Goal: Task Accomplishment & Management: Use online tool/utility

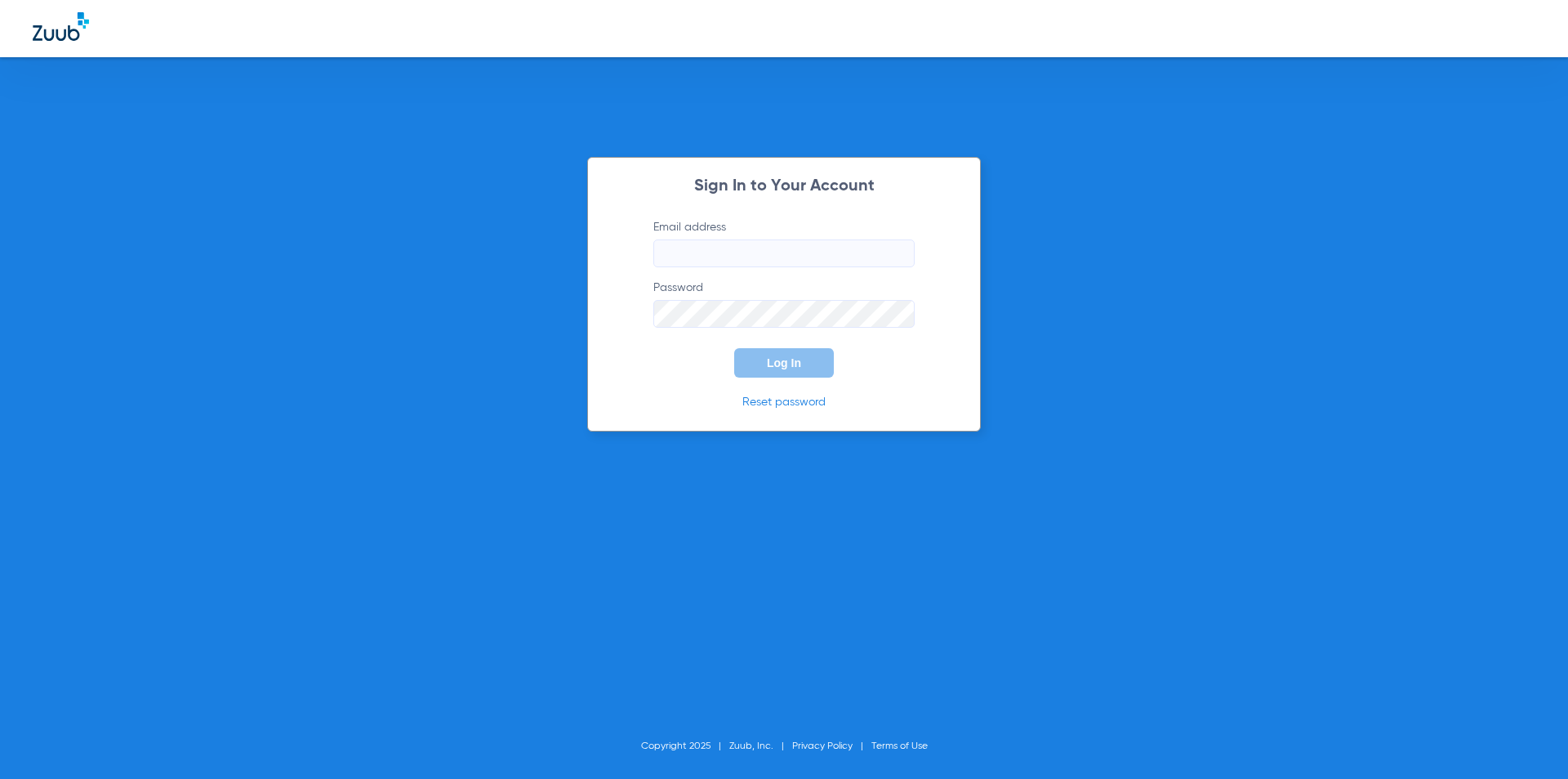
type input "[EMAIL_ADDRESS][DOMAIN_NAME]"
click at [794, 355] on button "Log In" at bounding box center [784, 362] width 99 height 29
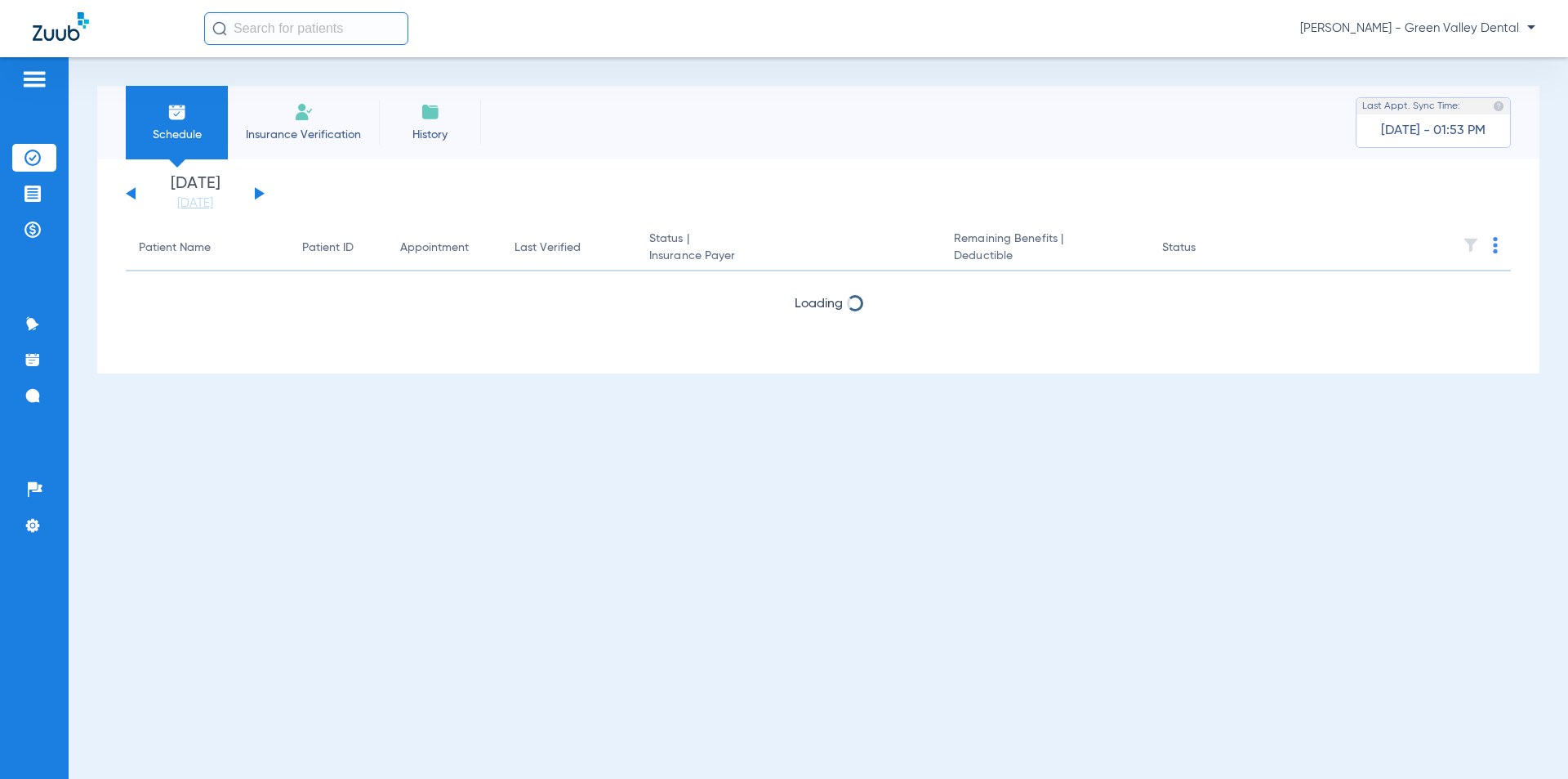
click at [258, 195] on button at bounding box center [260, 193] width 9 height 12
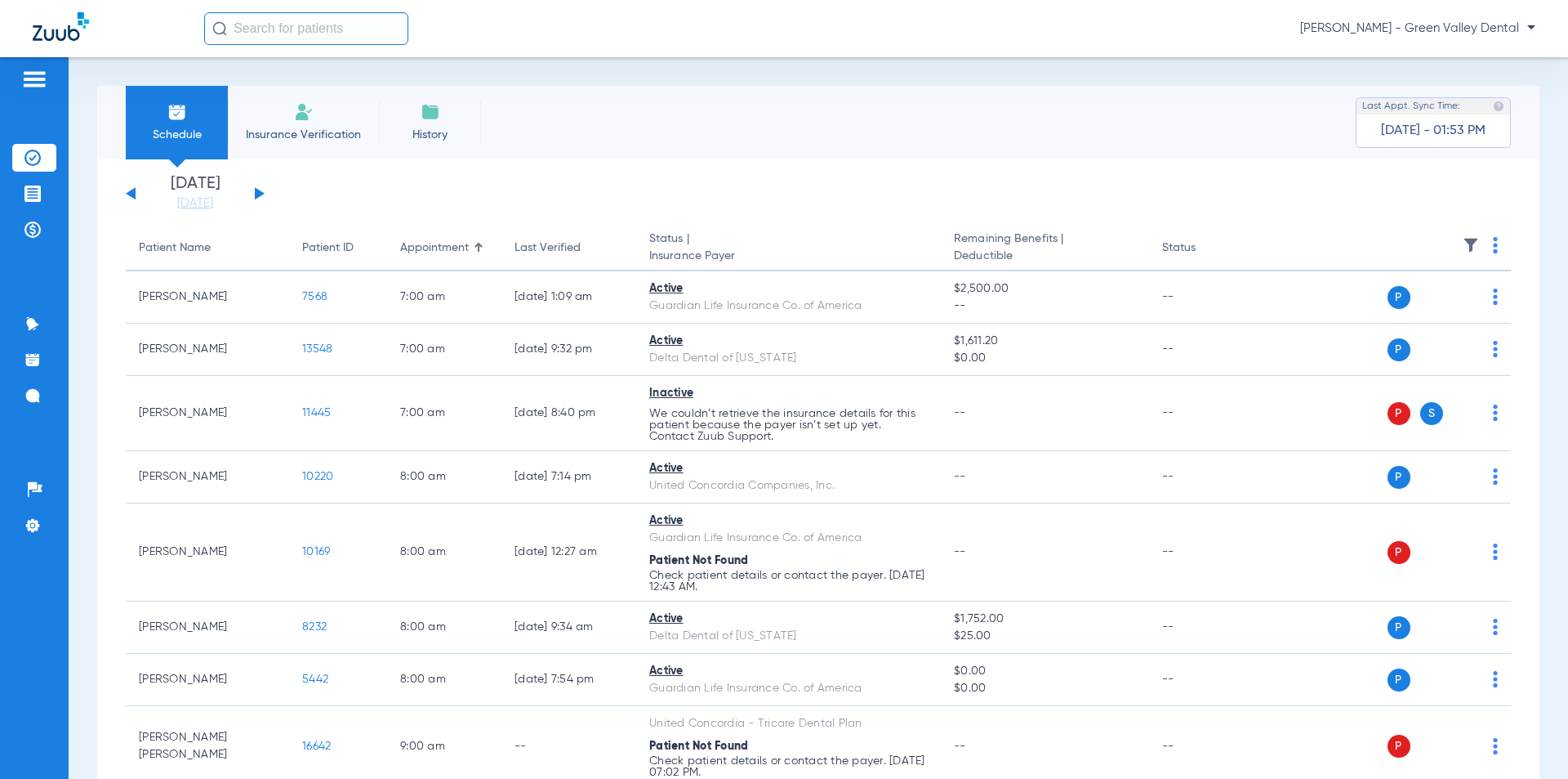
click at [1493, 250] on img at bounding box center [1495, 245] width 5 height 16
click at [1457, 297] on button "Verify All" at bounding box center [1421, 309] width 129 height 33
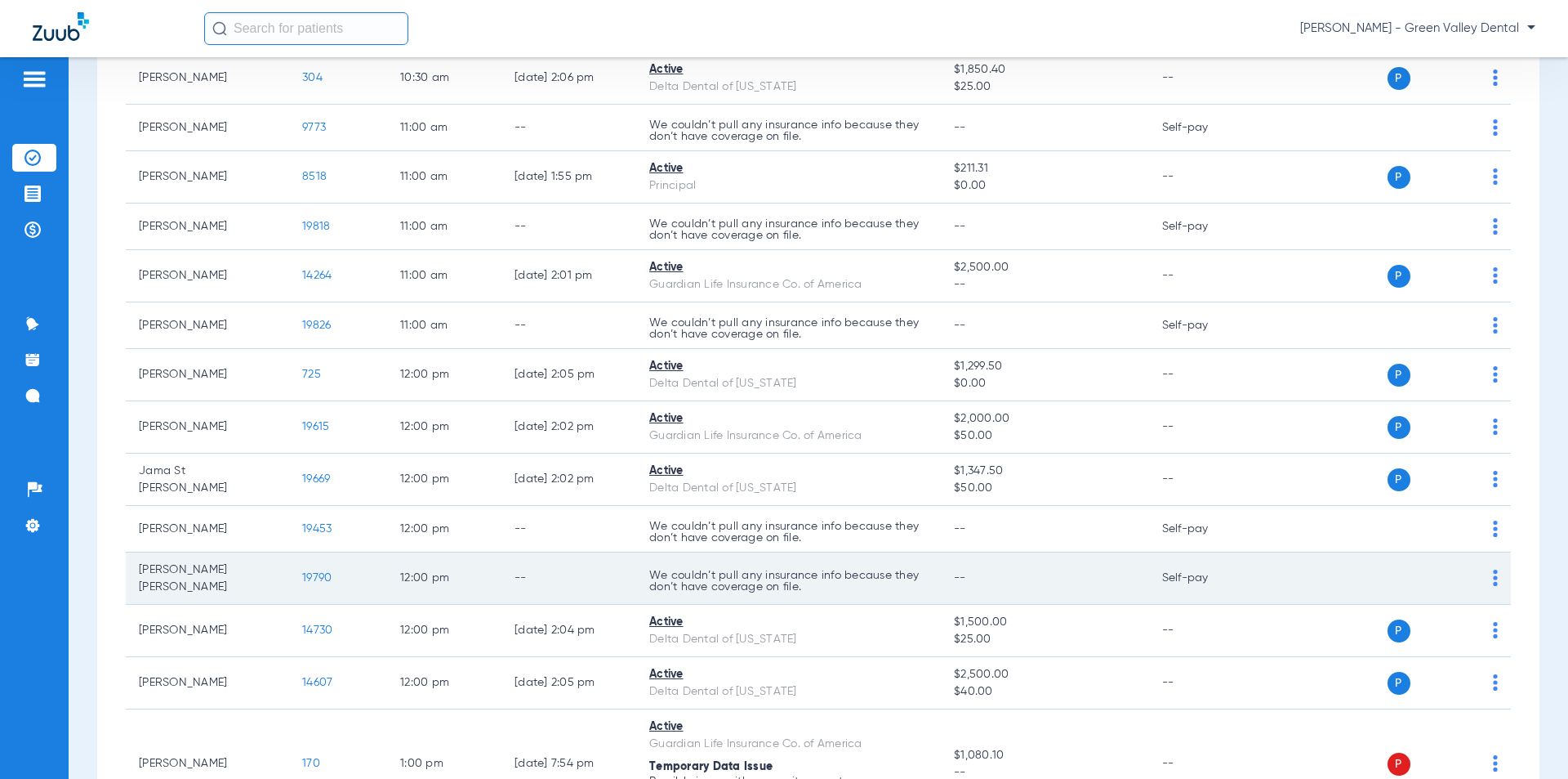
scroll to position [1634, 0]
